Goal: Task Accomplishment & Management: Use online tool/utility

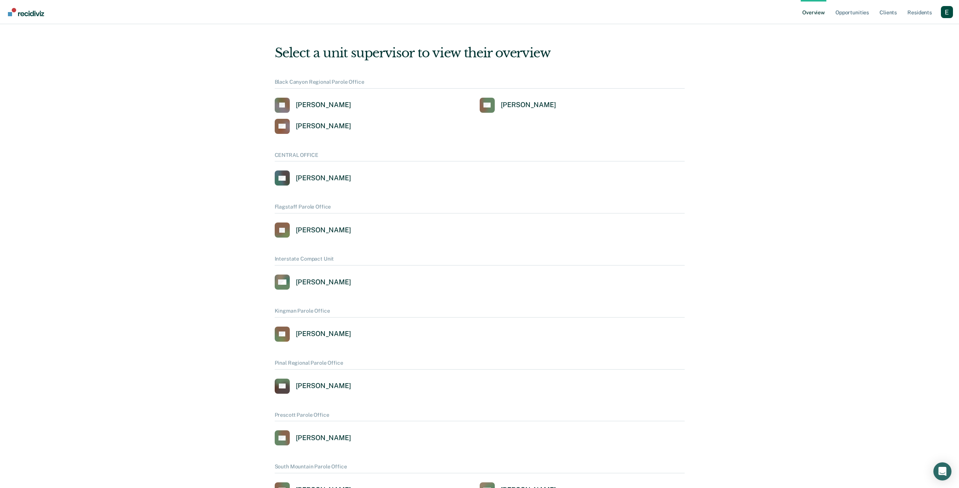
click at [947, 10] on div "Profile dropdown button" at bounding box center [947, 12] width 12 height 12
click at [905, 32] on link "Profile" at bounding box center [917, 30] width 61 height 6
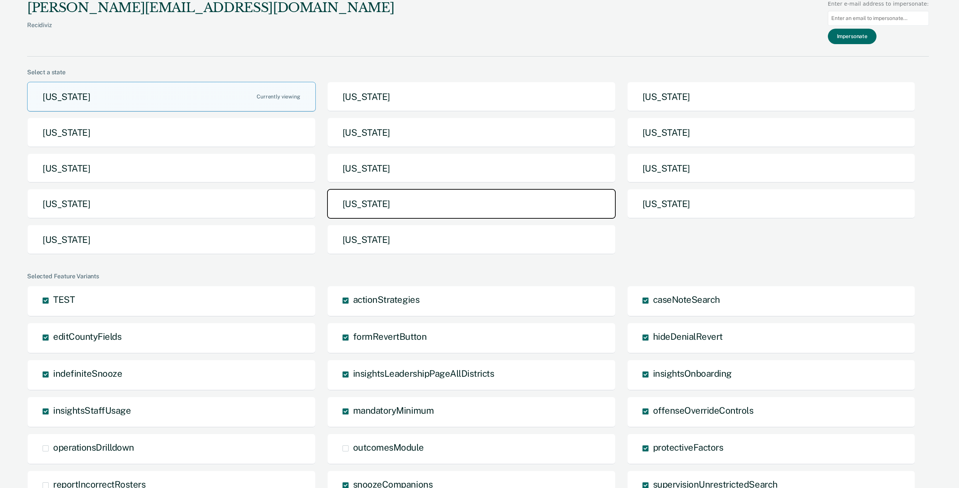
click at [395, 204] on button "[US_STATE]" at bounding box center [471, 204] width 289 height 30
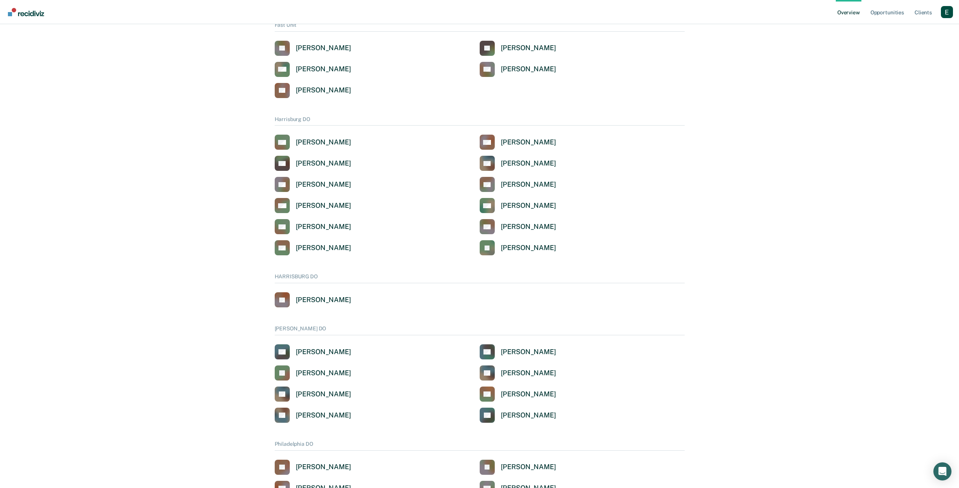
scroll to position [517, 0]
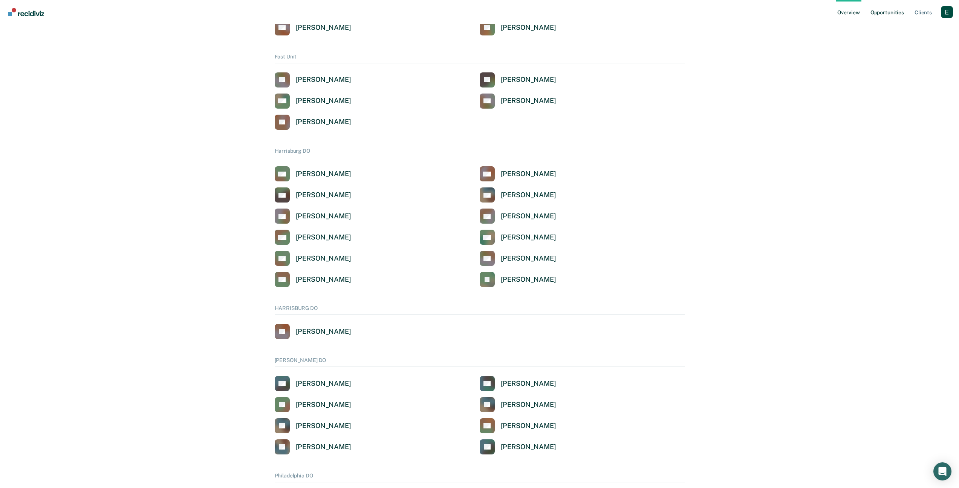
click at [889, 15] on link "Opportunities" at bounding box center [887, 12] width 37 height 24
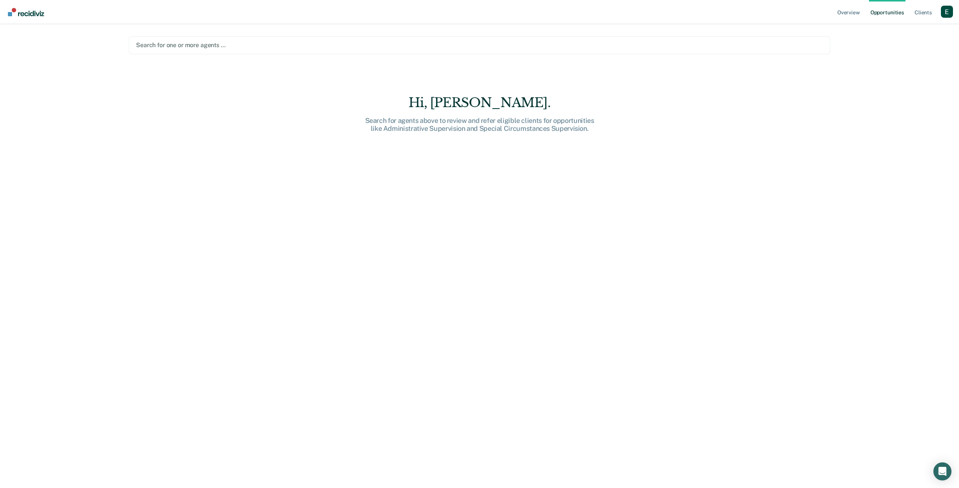
click at [317, 46] on div at bounding box center [479, 45] width 687 height 9
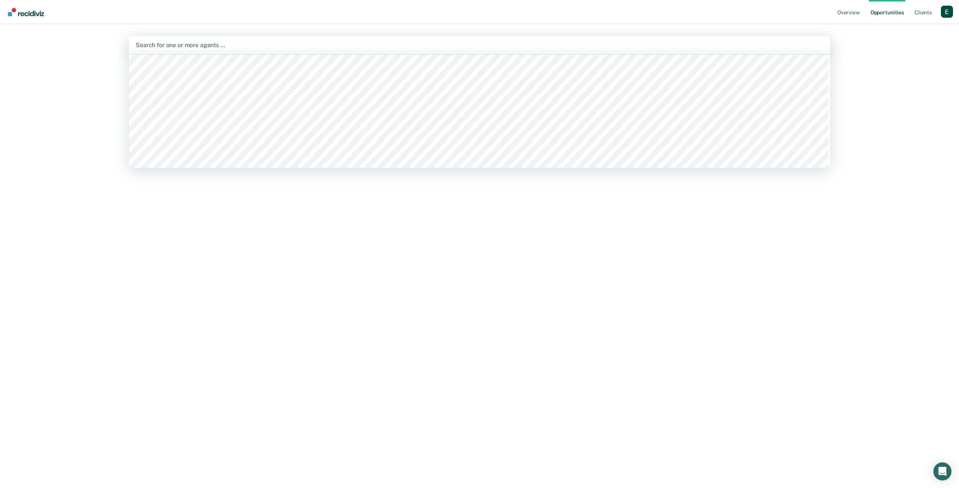
scroll to position [135, 0]
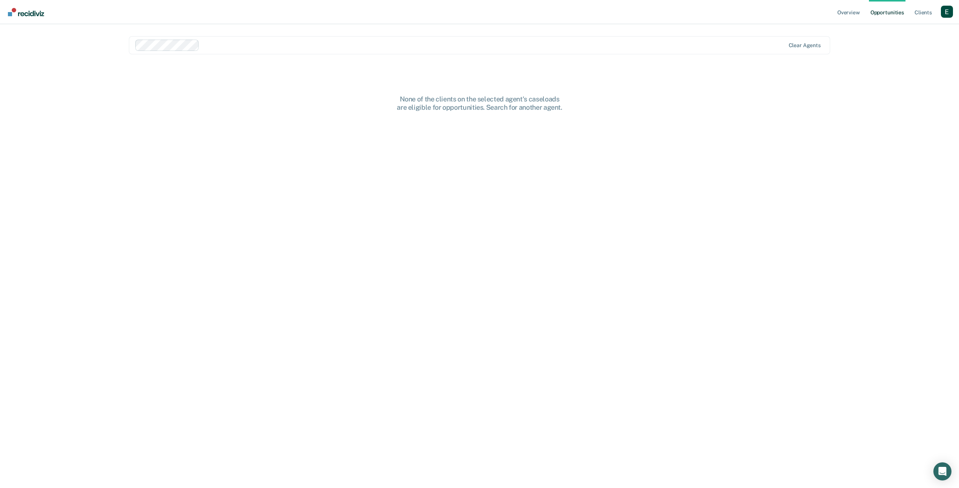
click at [535, 93] on main "option [PERSON_NAME], selected. Clear agents None of the clients on the selecte…" at bounding box center [480, 247] width 720 height 446
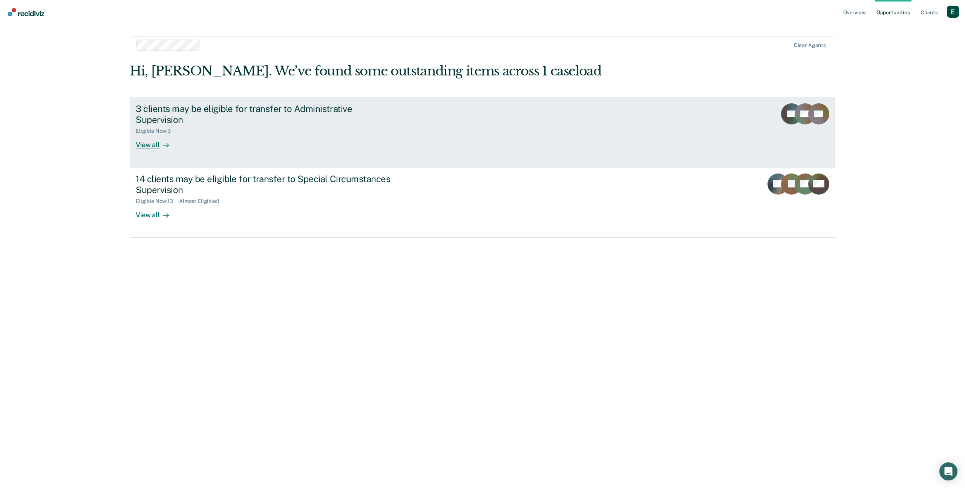
click at [344, 107] on div "3 clients may be eligible for transfer to Administrative Supervision" at bounding box center [268, 114] width 265 height 22
